Goal: Task Accomplishment & Management: Use online tool/utility

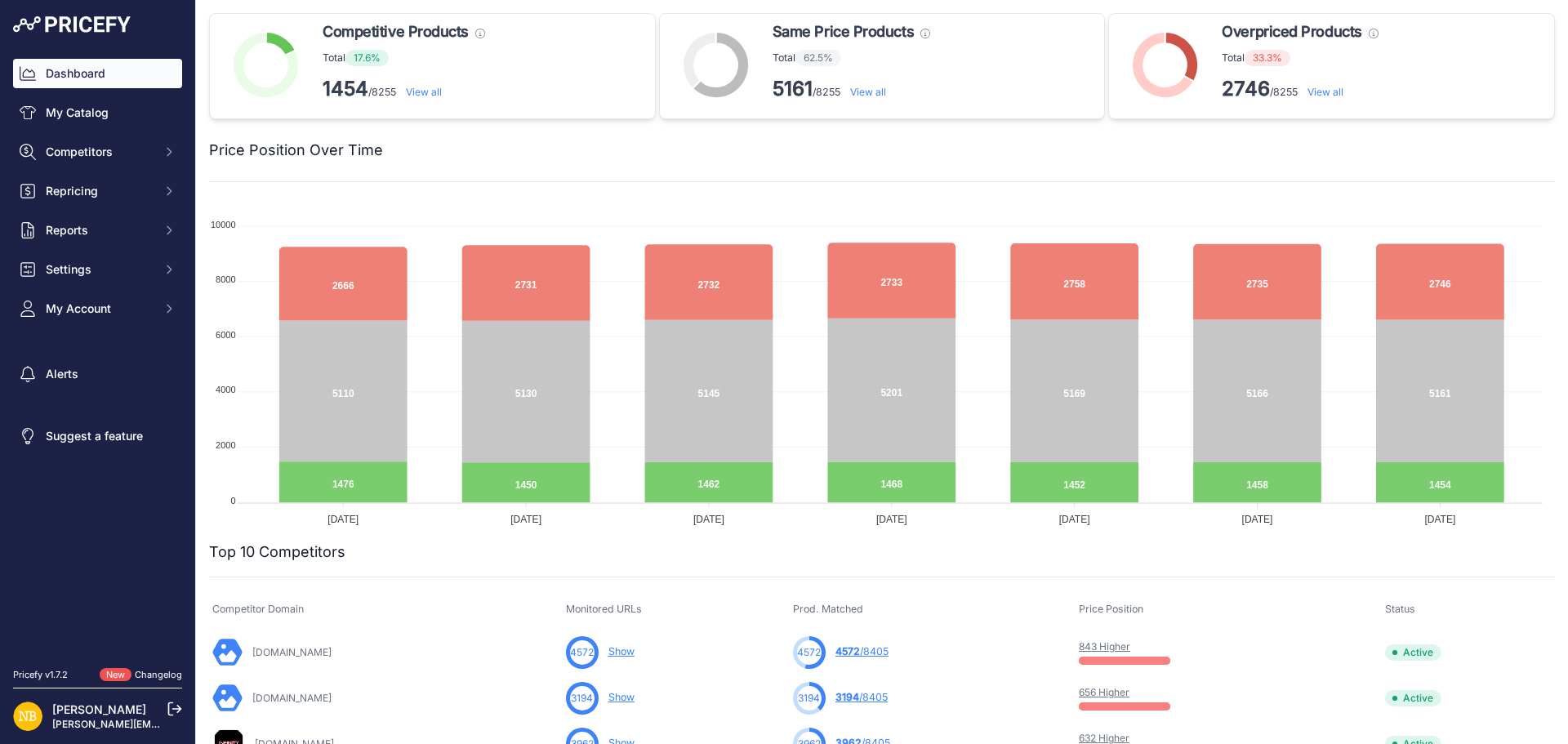
click at [994, 146] on div at bounding box center [969, 150] width 1172 height 23
click at [145, 149] on span "Competitors" at bounding box center [100, 151] width 107 height 16
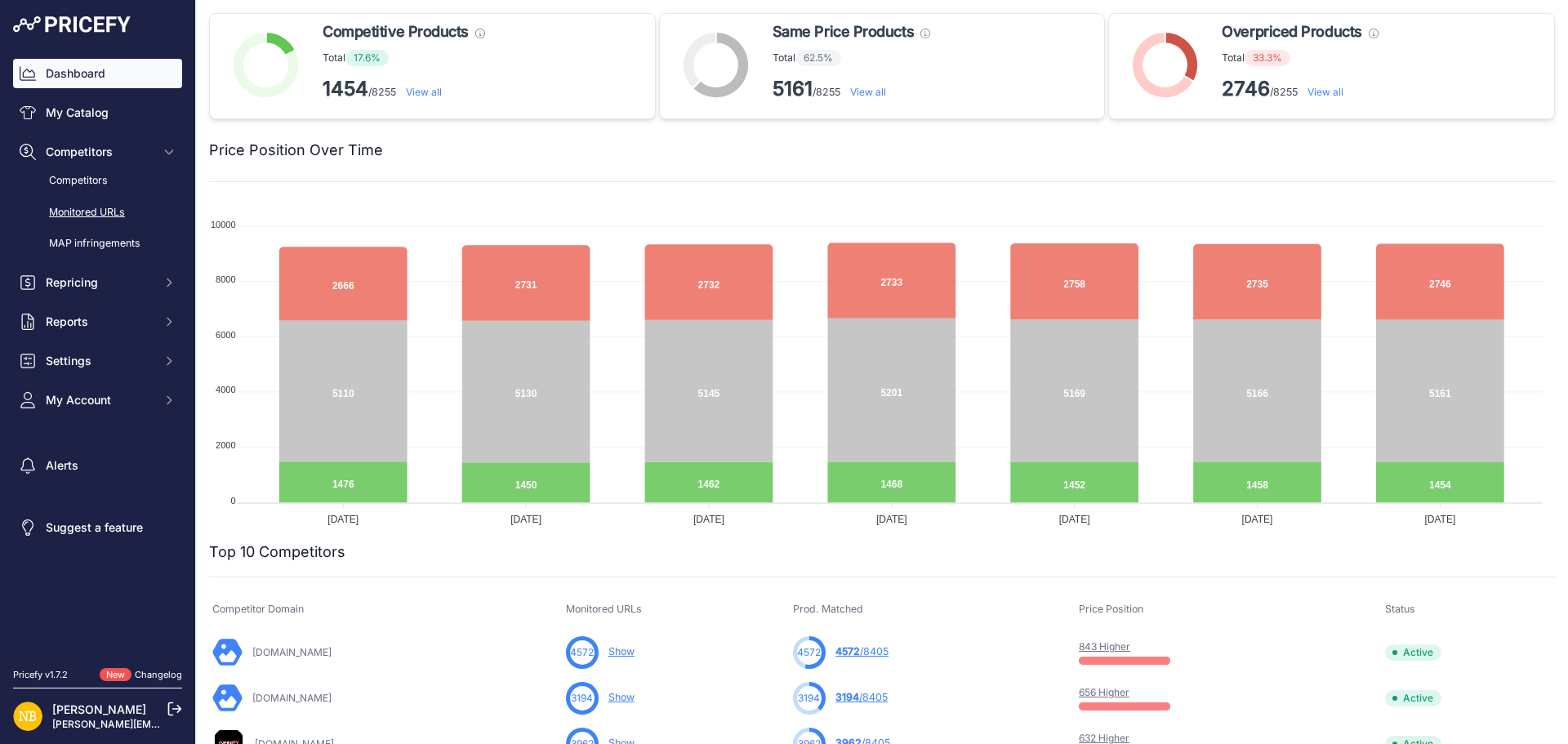
click at [91, 216] on link "Monitored URLs" at bounding box center [98, 213] width 169 height 29
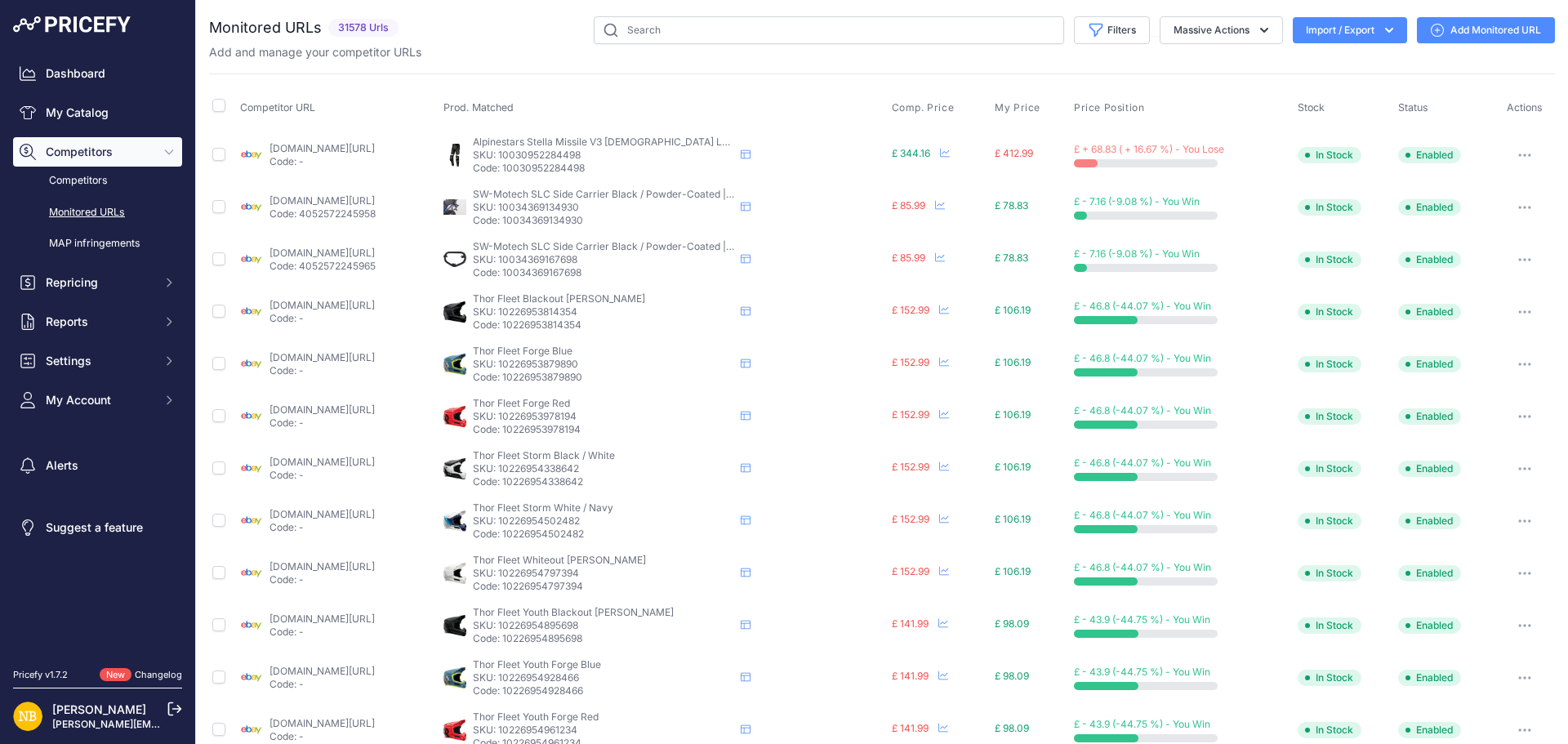
click at [1385, 29] on icon "button" at bounding box center [1389, 30] width 9 height 5
click at [1320, 97] on div "Export" at bounding box center [1348, 94] width 130 height 30
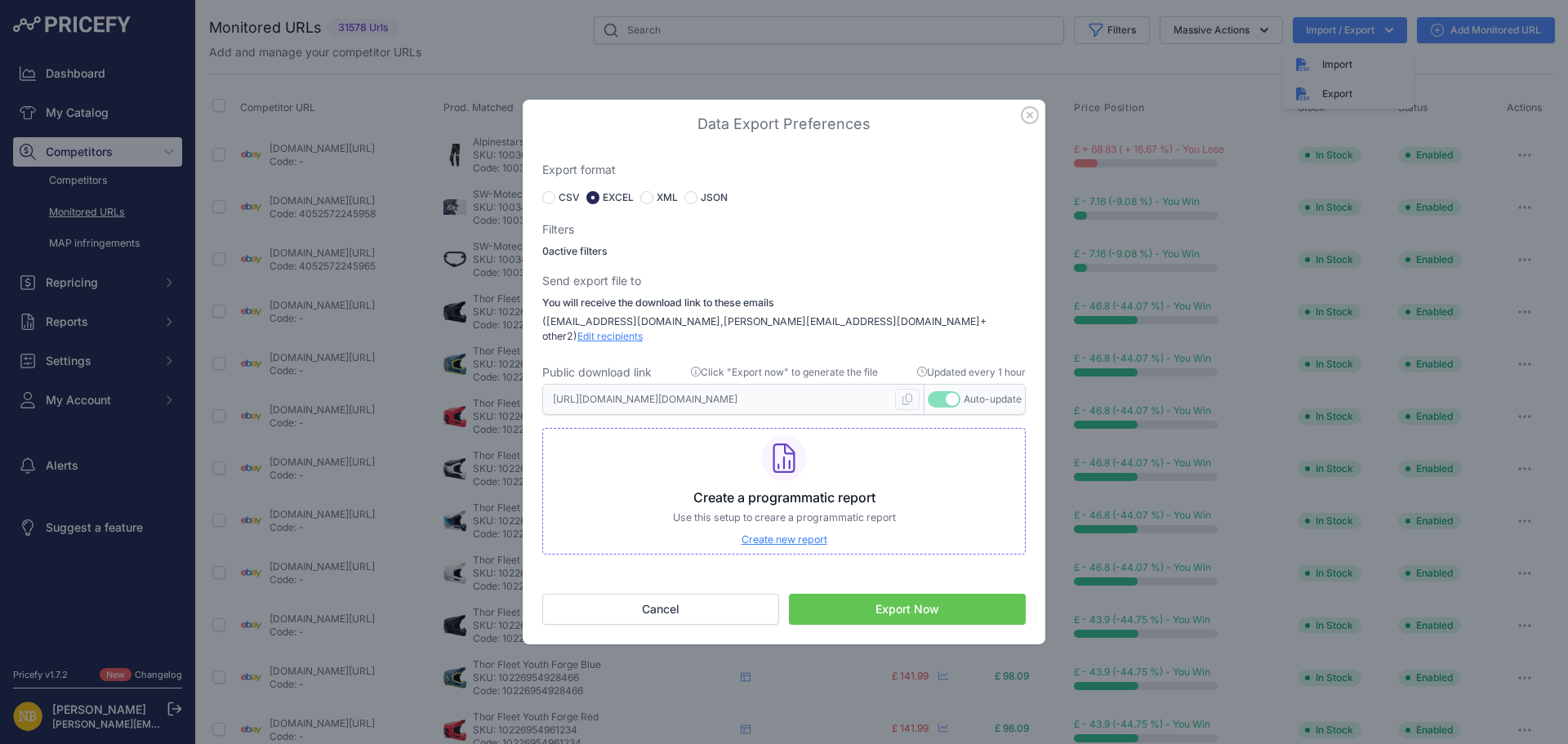
click at [908, 596] on button "Export Now" at bounding box center [907, 609] width 237 height 31
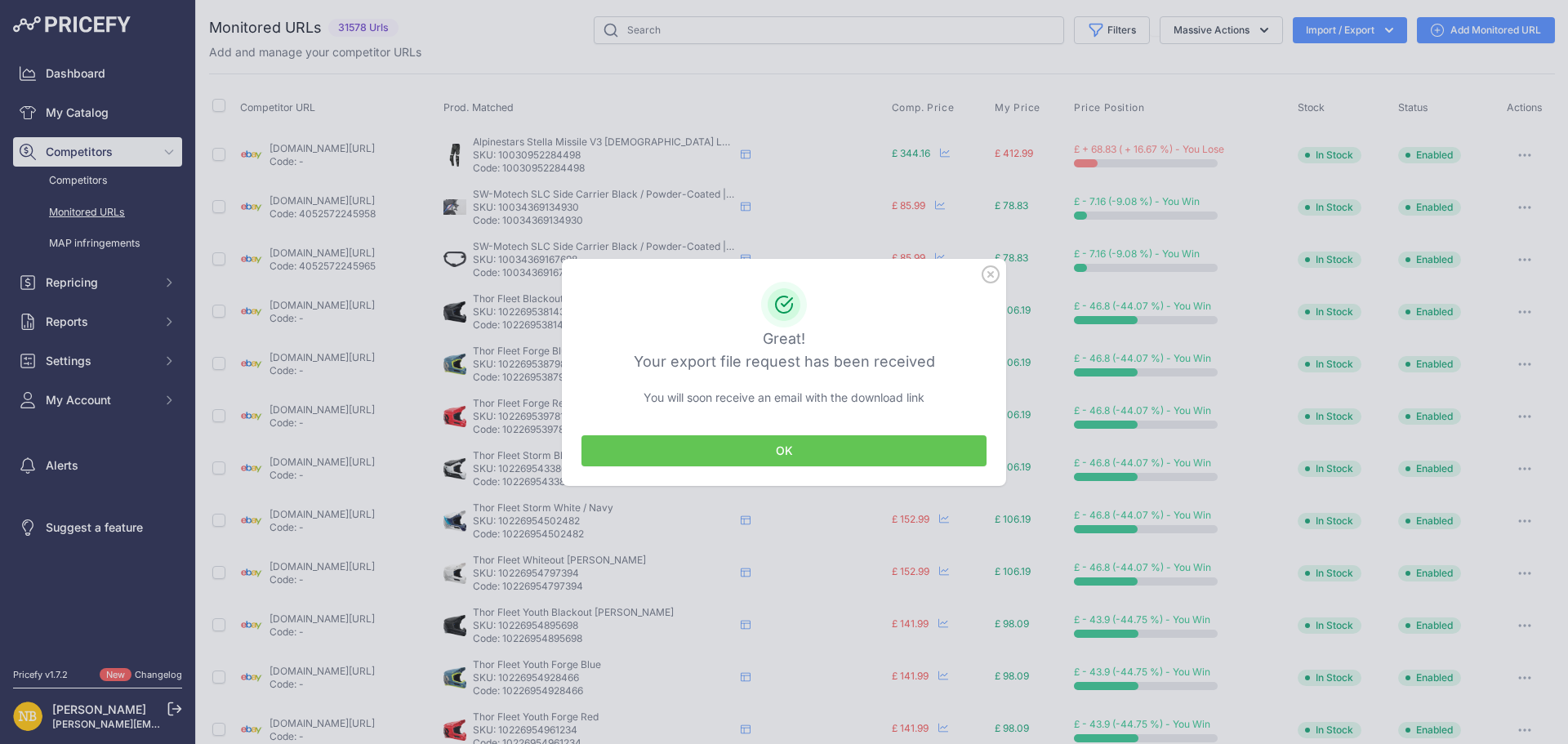
click at [774, 449] on button "OK" at bounding box center [784, 450] width 405 height 31
